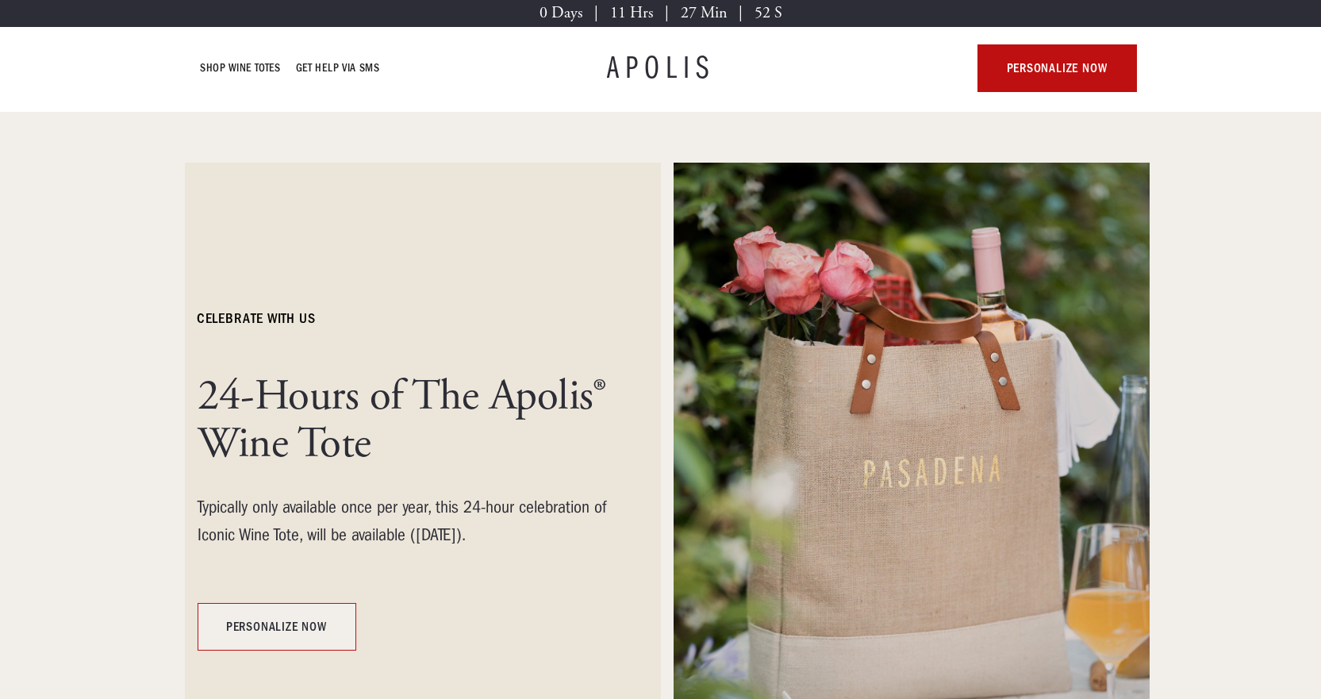
click at [284, 636] on link "personalize now" at bounding box center [277, 627] width 159 height 48
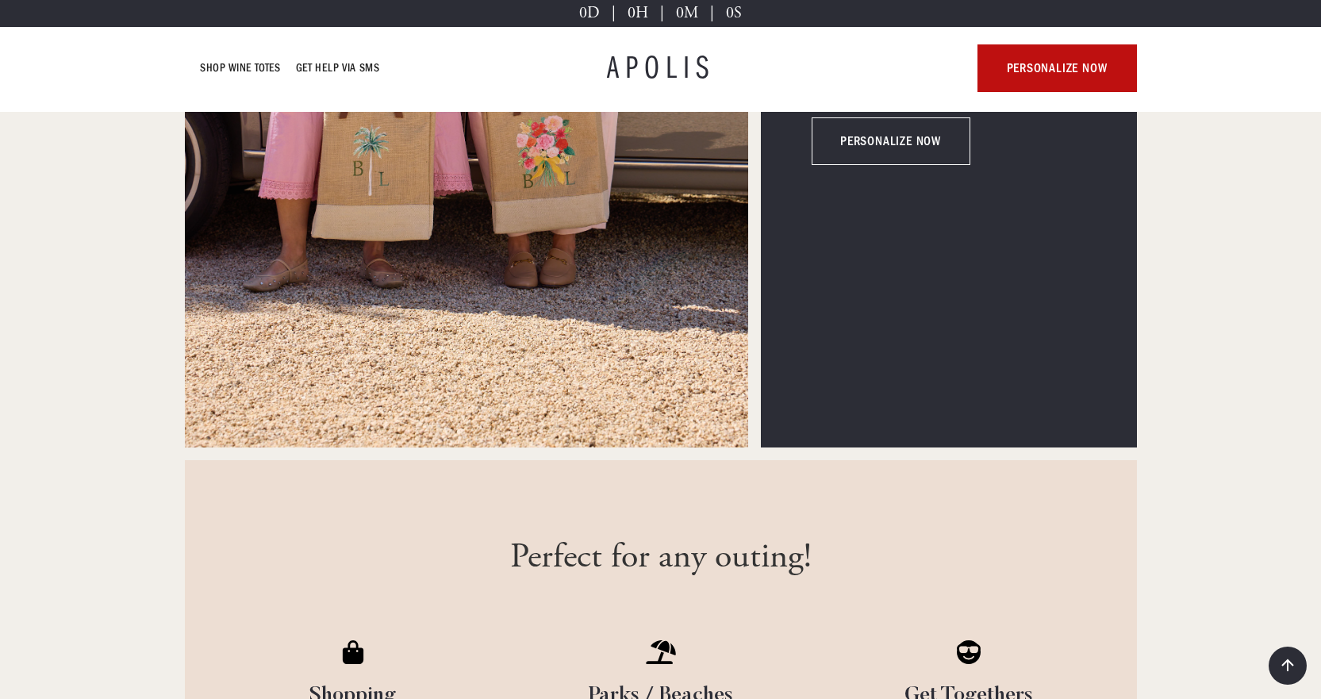
scroll to position [3412, 0]
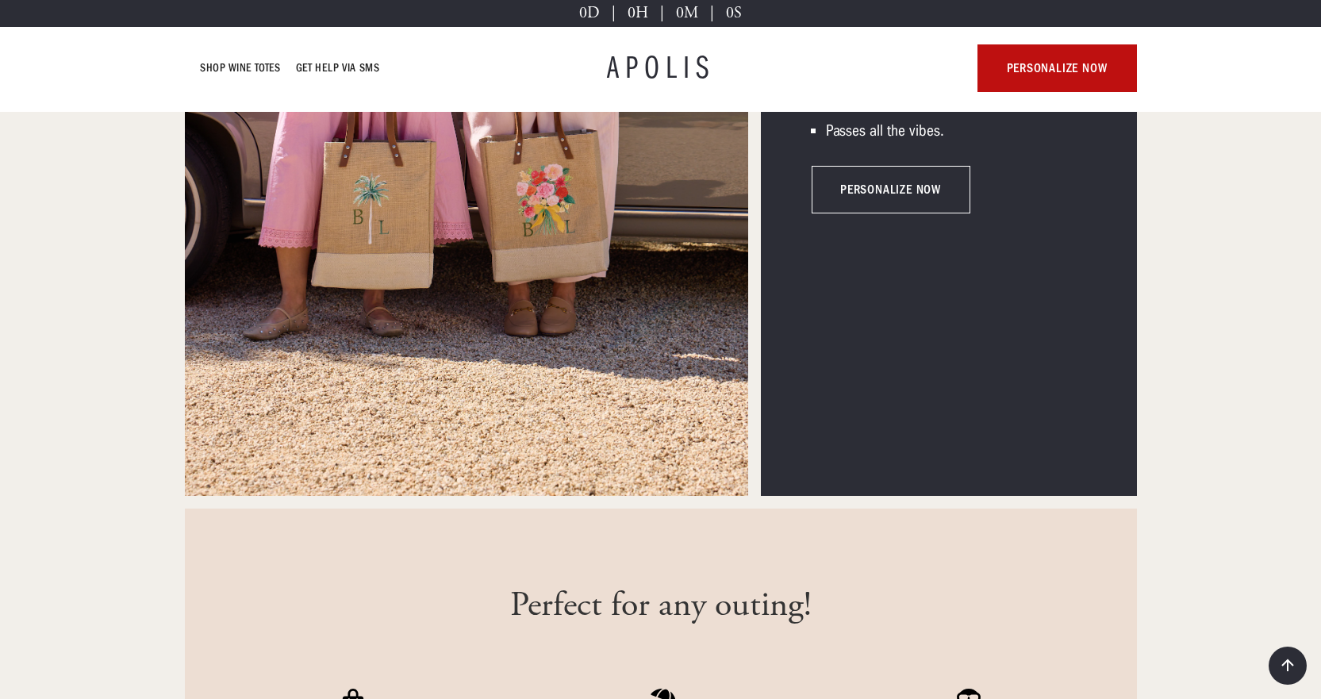
click at [915, 195] on link "personalize now" at bounding box center [891, 190] width 159 height 48
